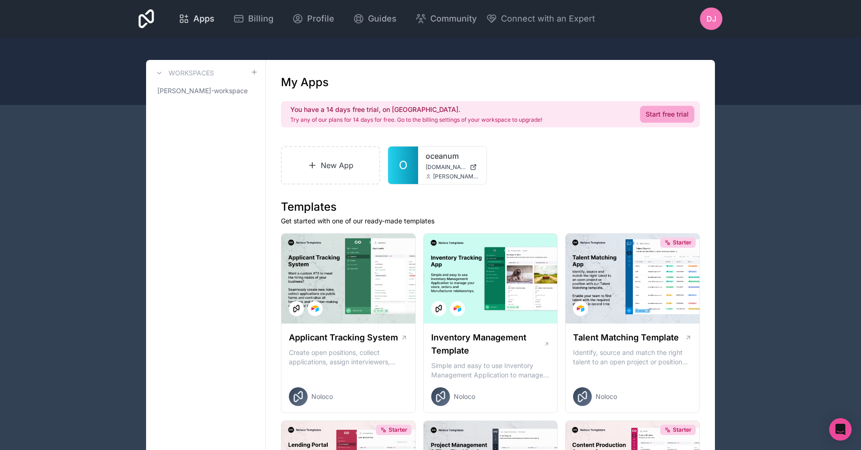
click at [206, 20] on span "Apps" at bounding box center [203, 18] width 21 height 13
click at [190, 97] on link "[PERSON_NAME]-workspace" at bounding box center [206, 90] width 104 height 17
click at [208, 22] on span "Apps" at bounding box center [203, 18] width 21 height 13
click at [137, 18] on div "Apps Billing Profile Guides Community Connect with an Expert DJ Billing Profile…" at bounding box center [430, 18] width 599 height 37
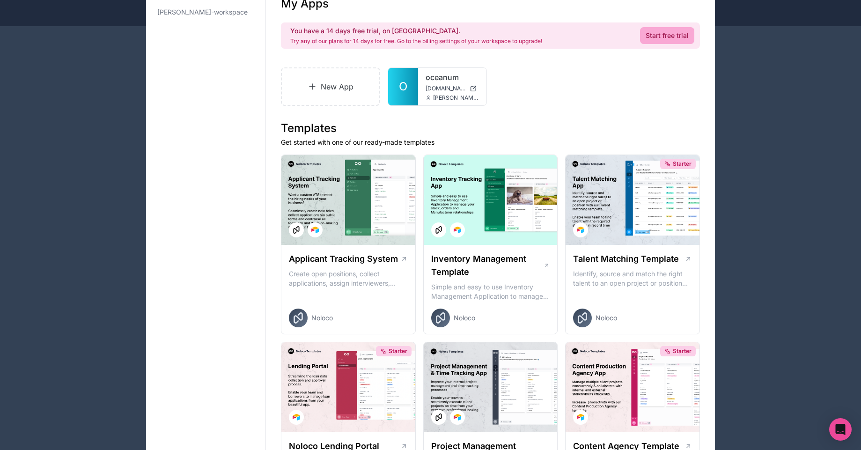
scroll to position [112, 0]
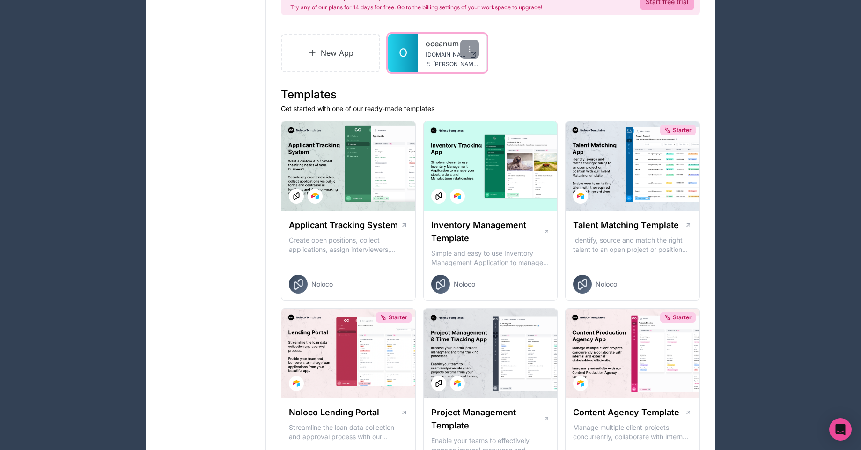
click at [427, 66] on icon at bounding box center [429, 64] width 6 height 6
click at [408, 59] on link "O" at bounding box center [403, 52] width 30 height 37
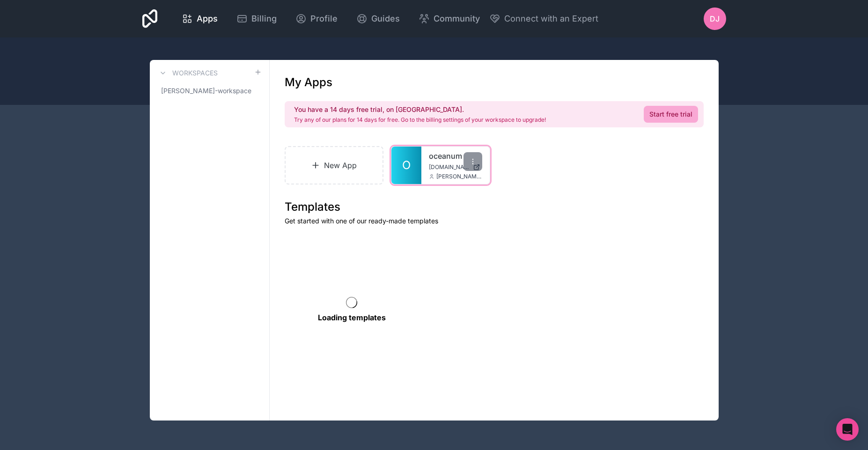
click at [466, 174] on span "[PERSON_NAME][EMAIL_ADDRESS][DOMAIN_NAME]" at bounding box center [459, 176] width 46 height 7
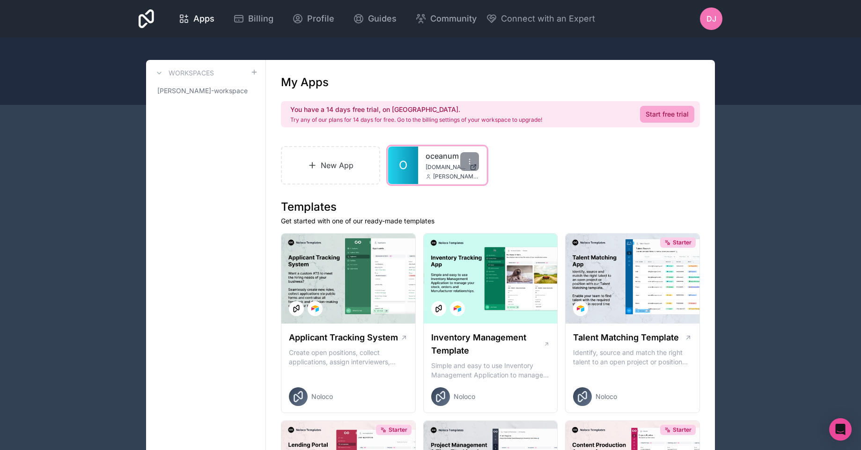
click at [412, 169] on link "O" at bounding box center [403, 165] width 30 height 37
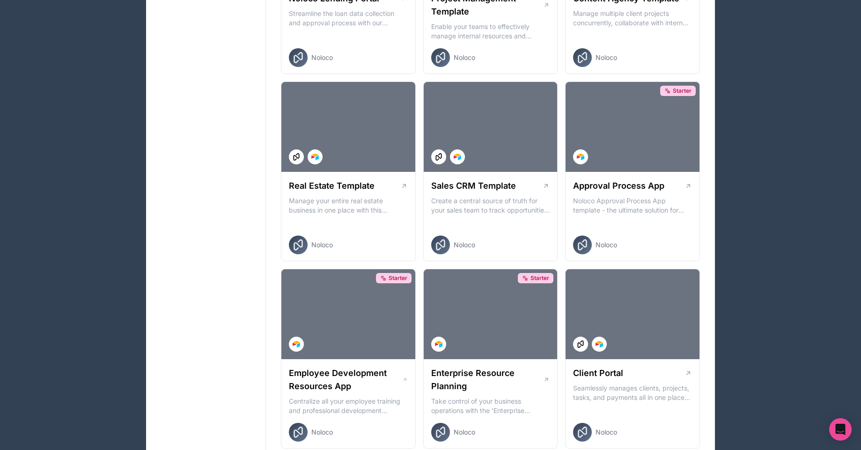
scroll to position [618, 0]
